Goal: Information Seeking & Learning: Check status

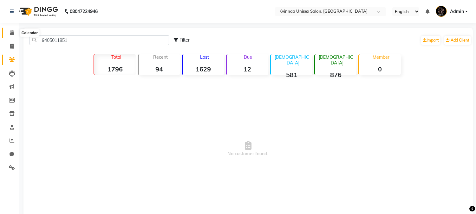
click at [12, 33] on icon at bounding box center [12, 32] width 4 height 5
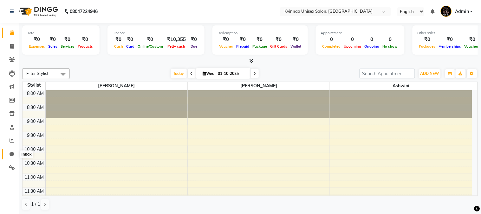
click at [11, 156] on icon at bounding box center [12, 153] width 5 height 5
select select "100"
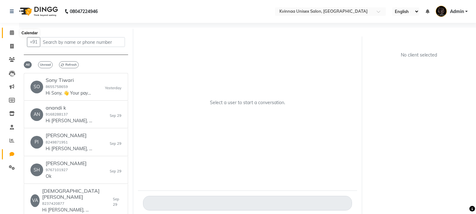
click at [10, 32] on icon at bounding box center [12, 32] width 4 height 5
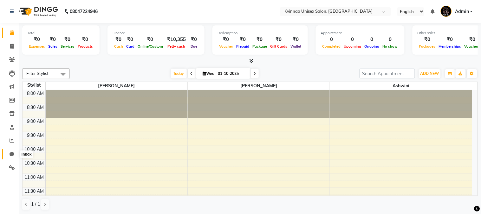
click at [12, 156] on icon at bounding box center [12, 153] width 5 height 5
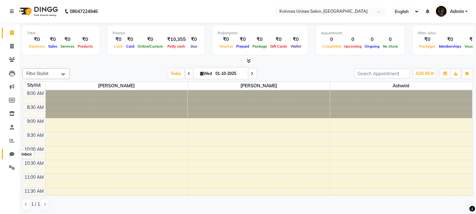
select select "100"
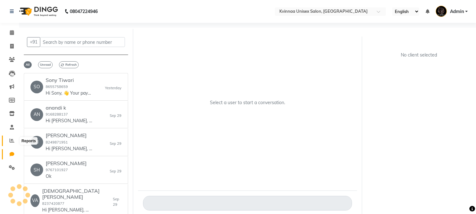
click at [13, 140] on icon at bounding box center [12, 140] width 5 height 5
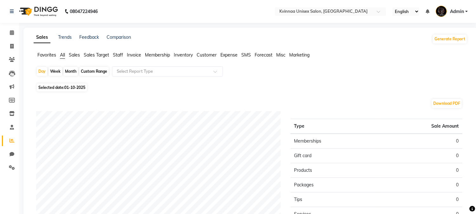
click at [74, 70] on div "Month" at bounding box center [70, 71] width 15 height 9
select select "10"
select select "2025"
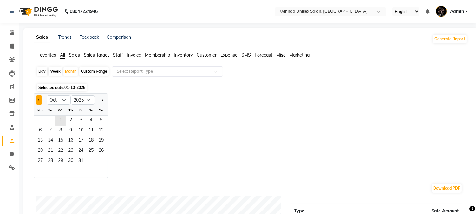
click at [37, 99] on button "Previous month" at bounding box center [38, 100] width 5 height 10
select select "9"
click at [40, 122] on span "1" at bounding box center [40, 120] width 10 height 10
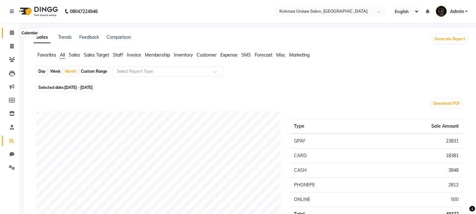
click at [14, 33] on span at bounding box center [11, 32] width 11 height 7
